Goal: Transaction & Acquisition: Obtain resource

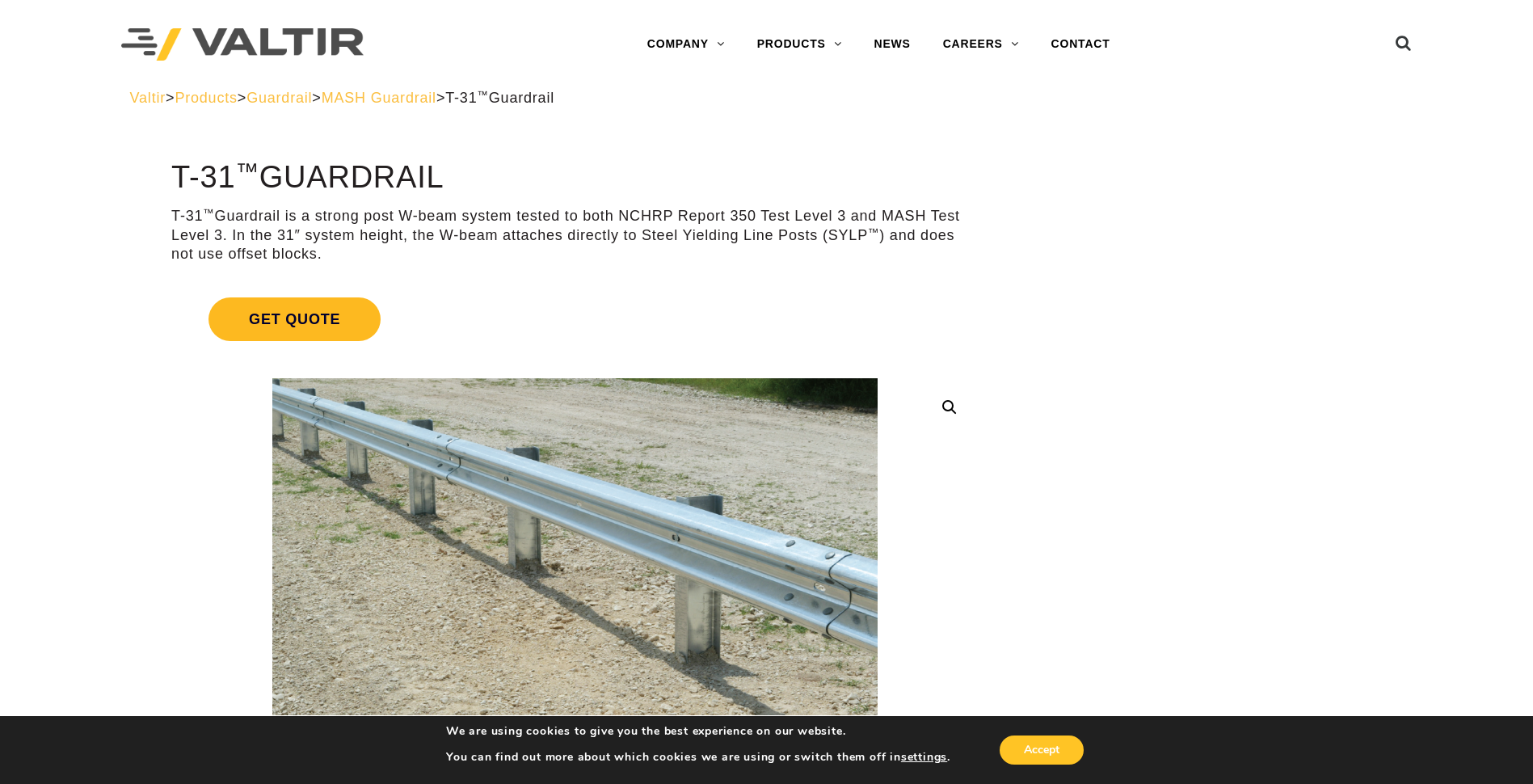
click at [269, 318] on span "Get Quote" at bounding box center [294, 319] width 172 height 43
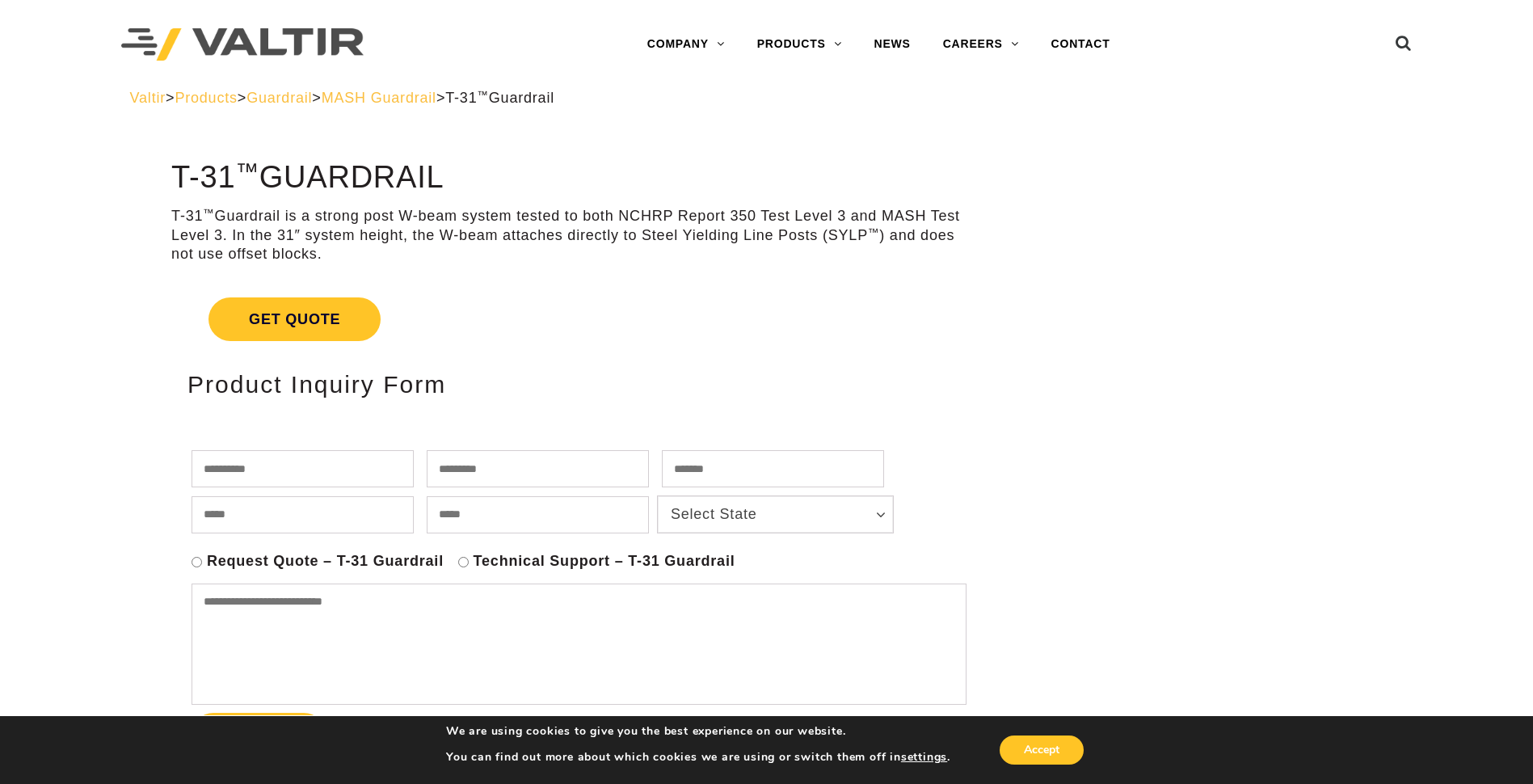
click at [1086, 41] on link "CONTACT" at bounding box center [1081, 44] width 91 height 33
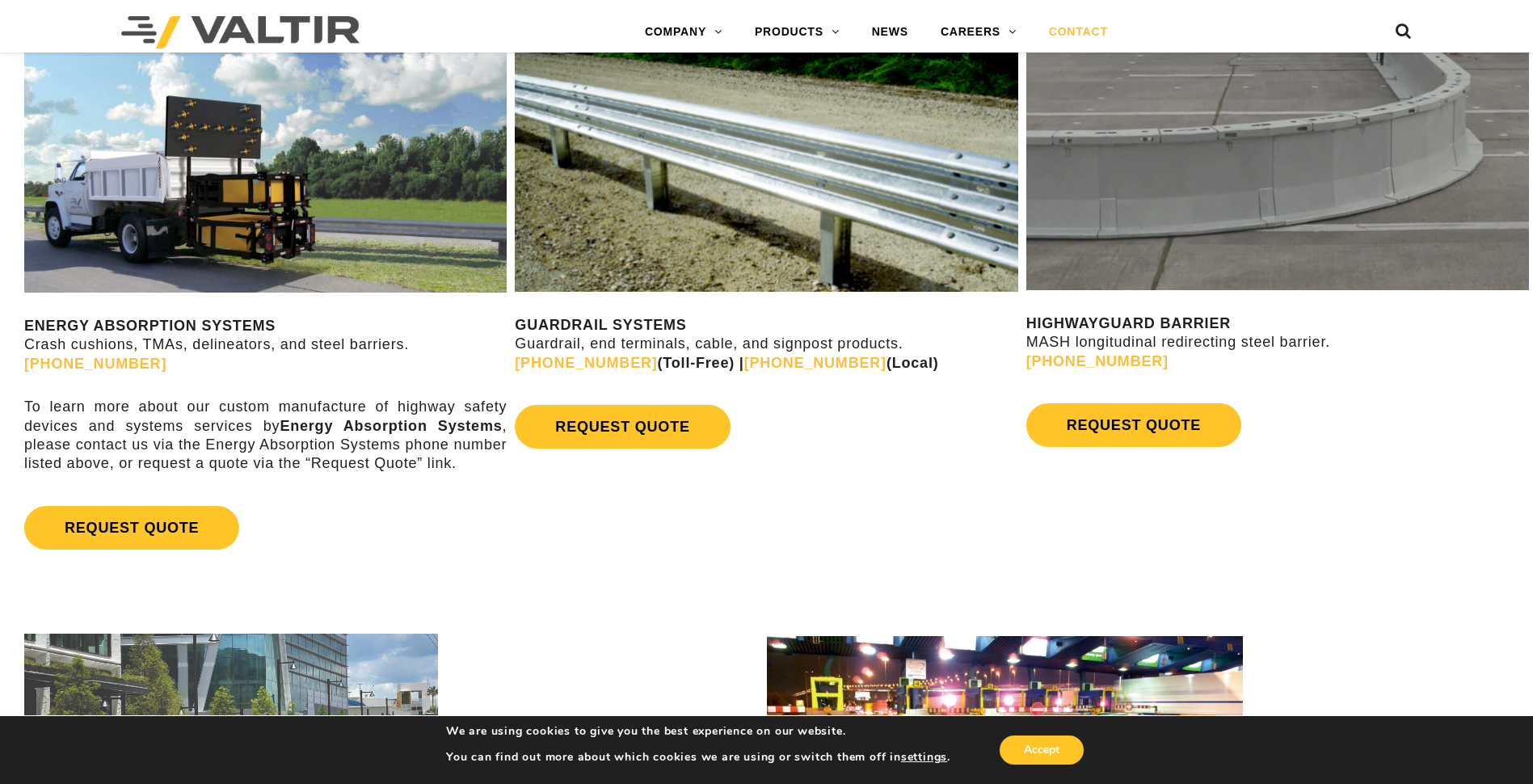
scroll to position [970, 0]
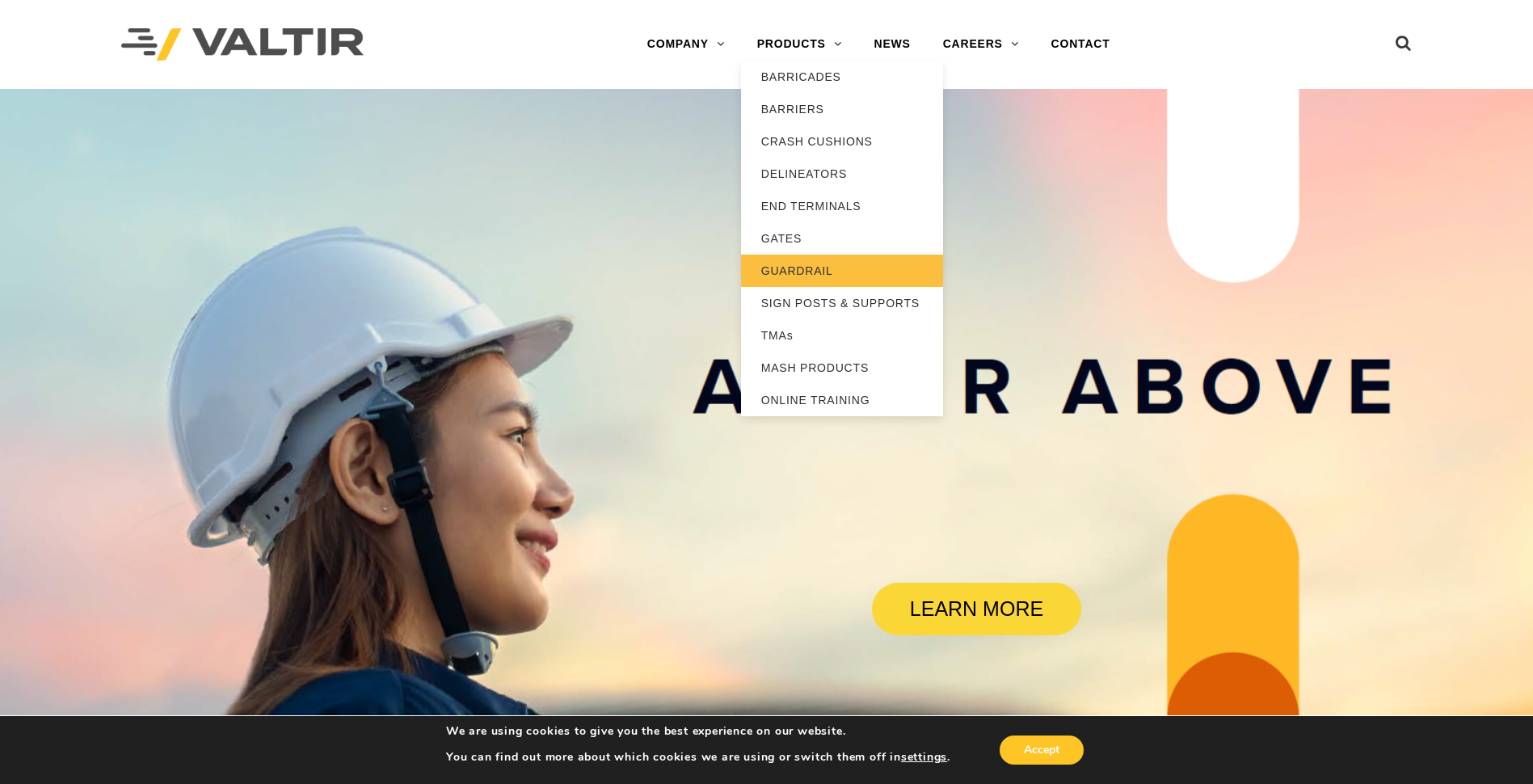
click at [807, 280] on link "GUARDRAIL" at bounding box center [842, 271] width 202 height 33
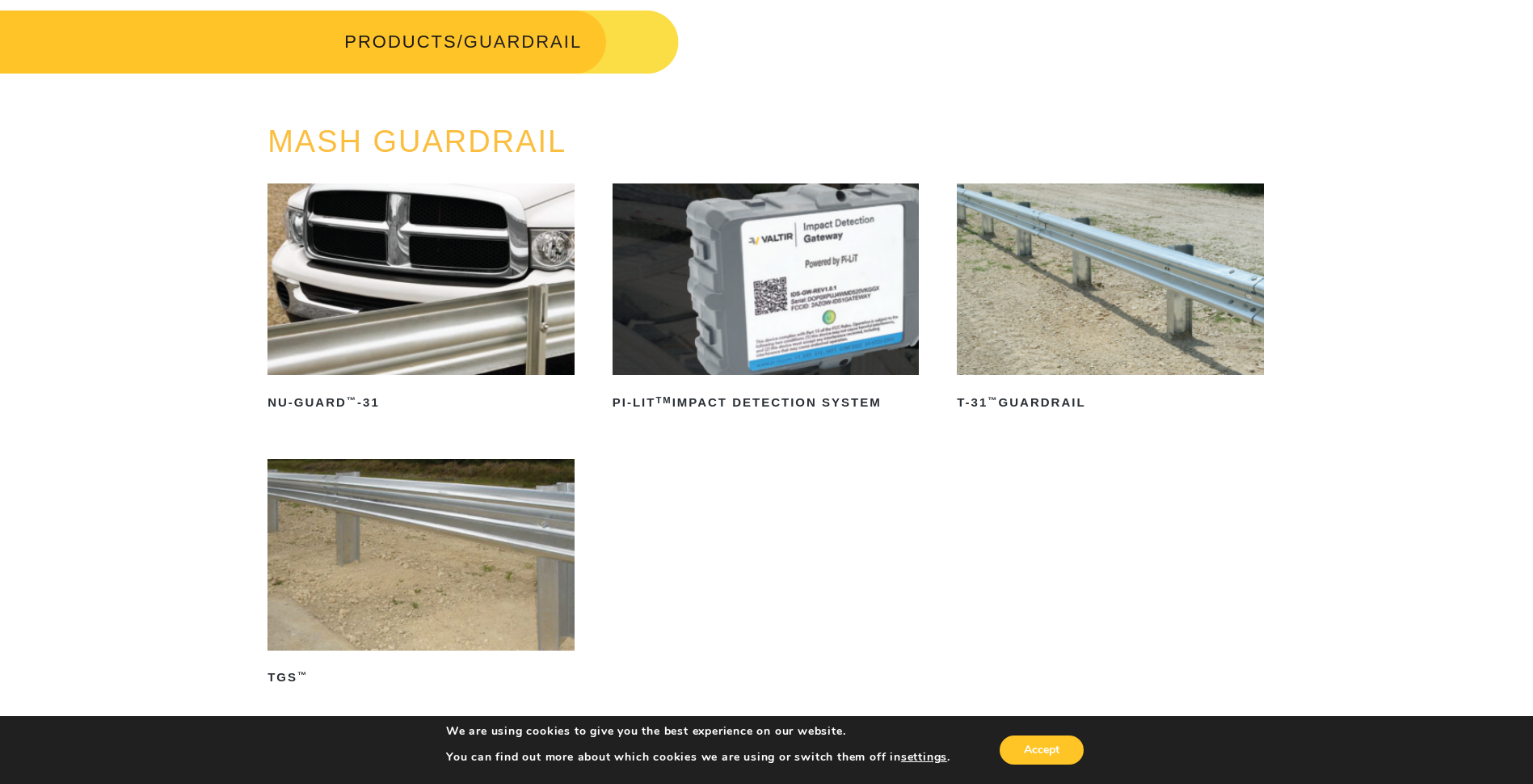
scroll to position [162, 0]
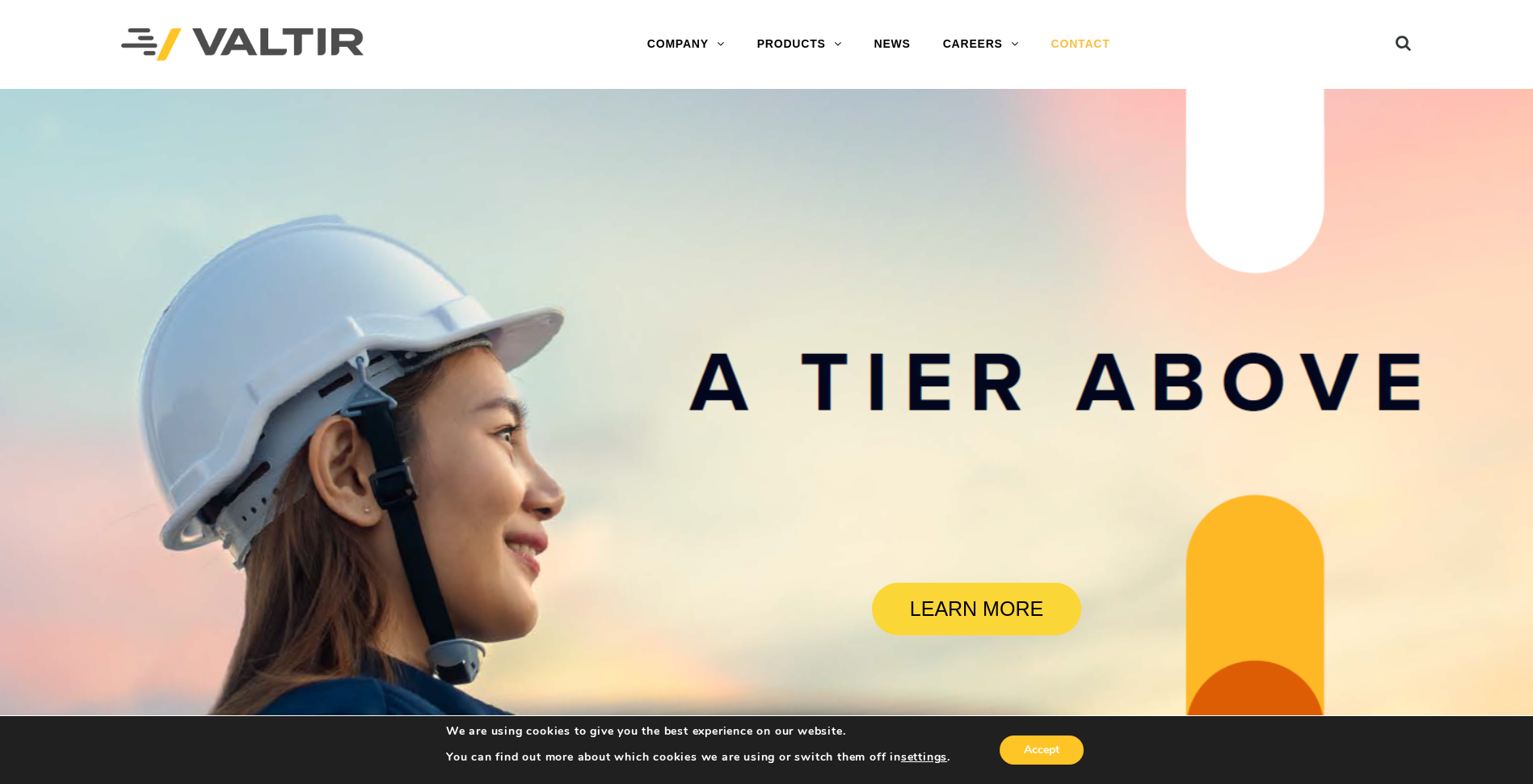
click at [1089, 45] on link "CONTACT" at bounding box center [1081, 44] width 91 height 33
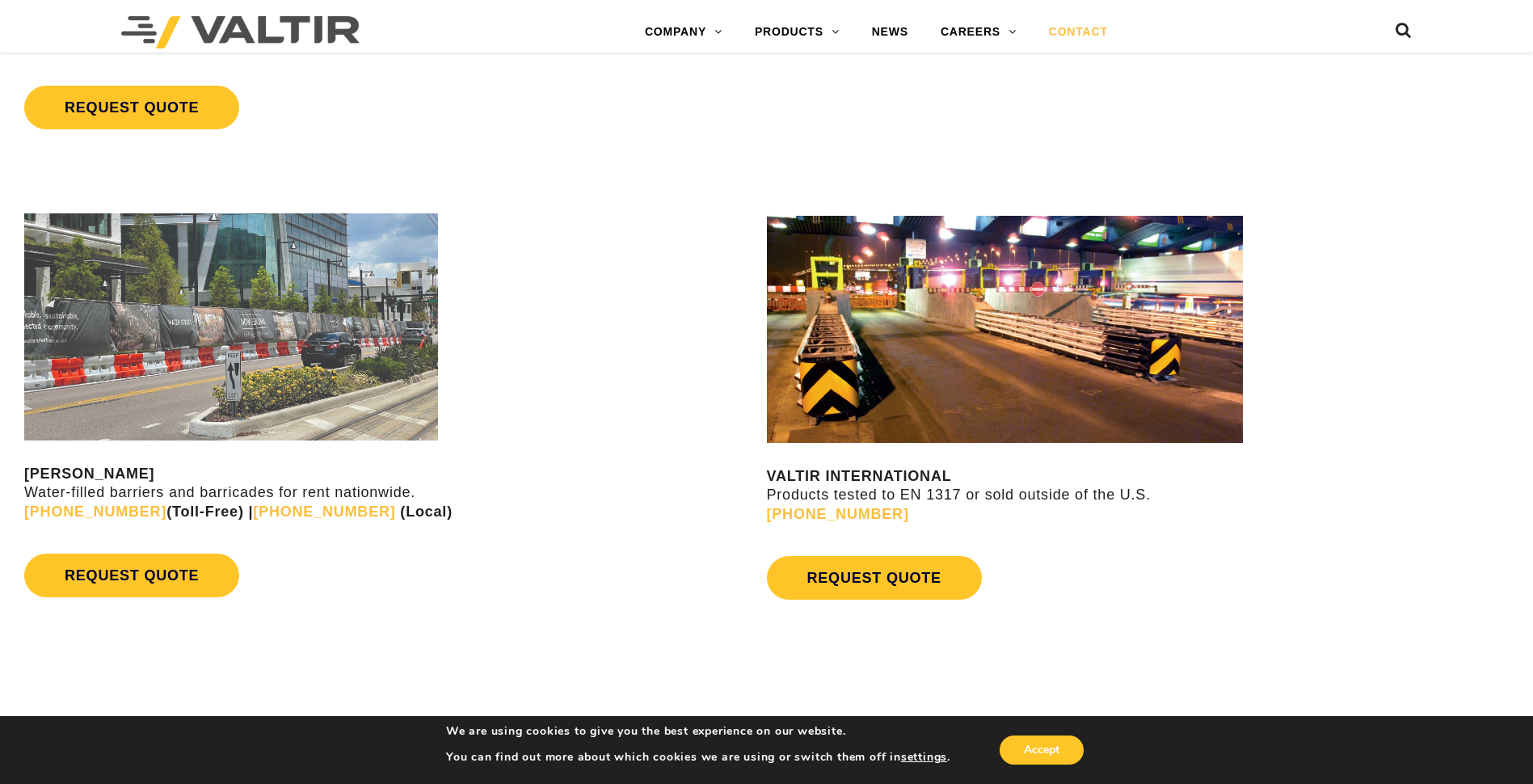
scroll to position [889, 0]
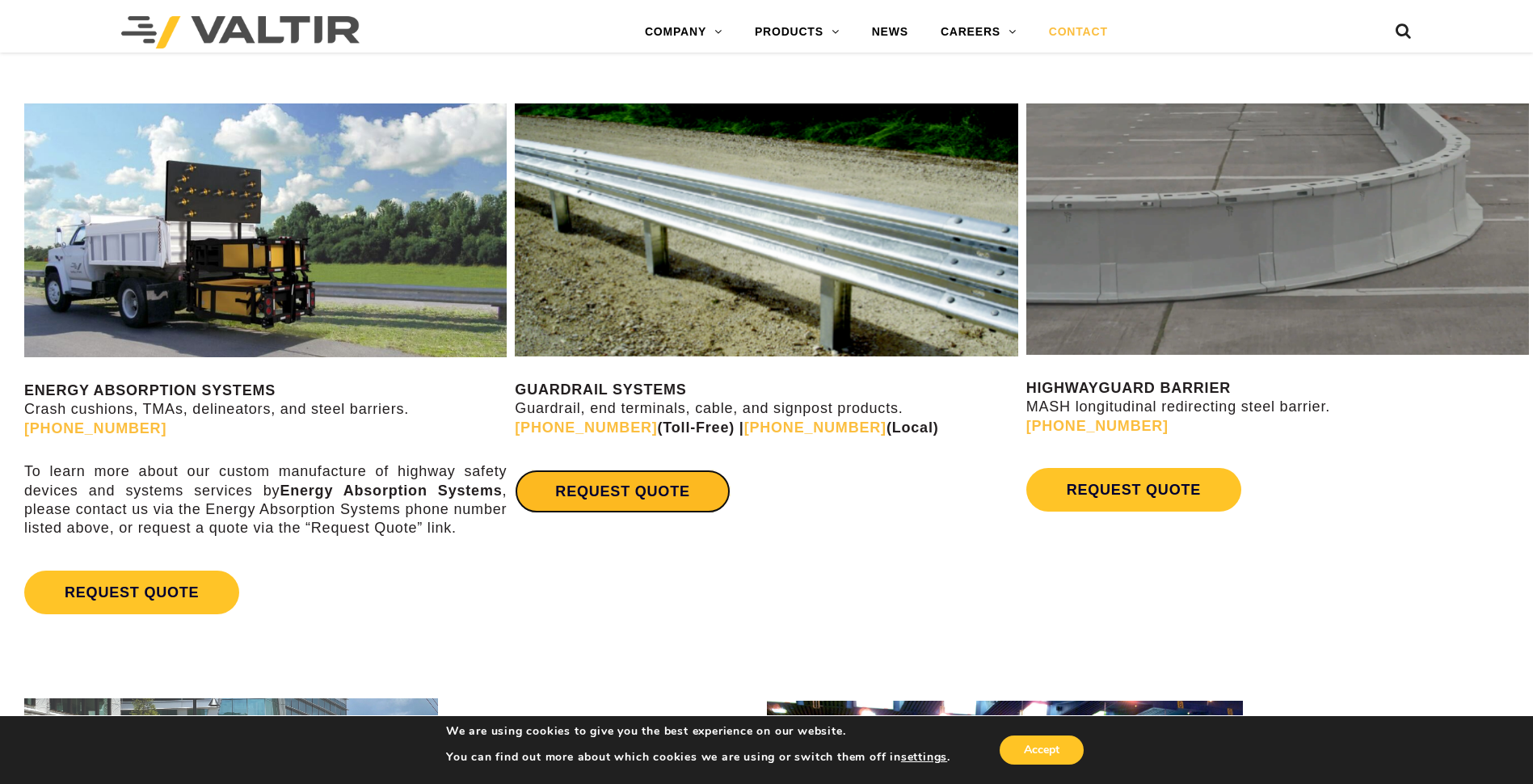
click at [616, 499] on link "REQUEST QUOTE" at bounding box center [622, 491] width 215 height 43
